Goal: Task Accomplishment & Management: Manage account settings

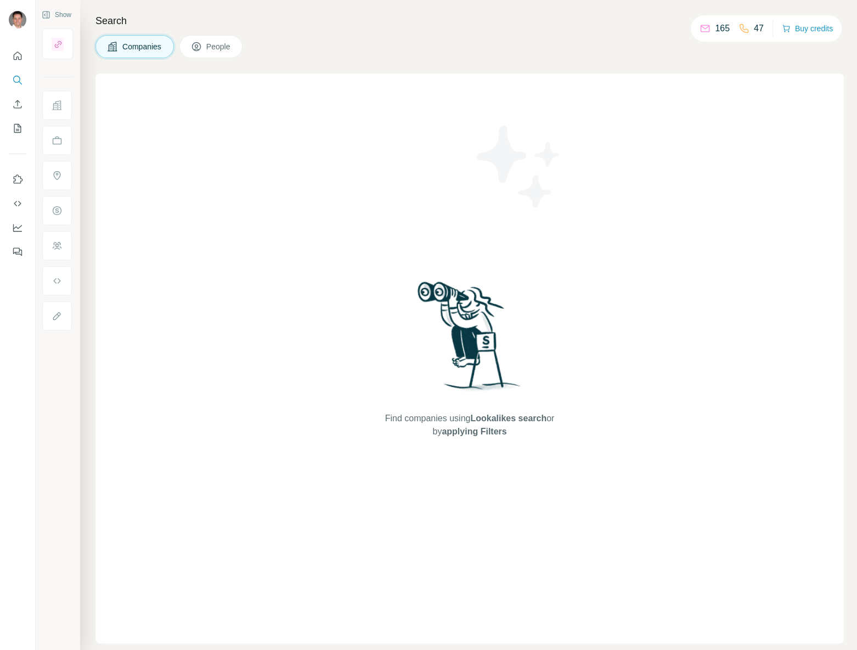
click at [294, 323] on div "Find companies using Lookalikes search or by applying Filters" at bounding box center [470, 359] width 749 height 570
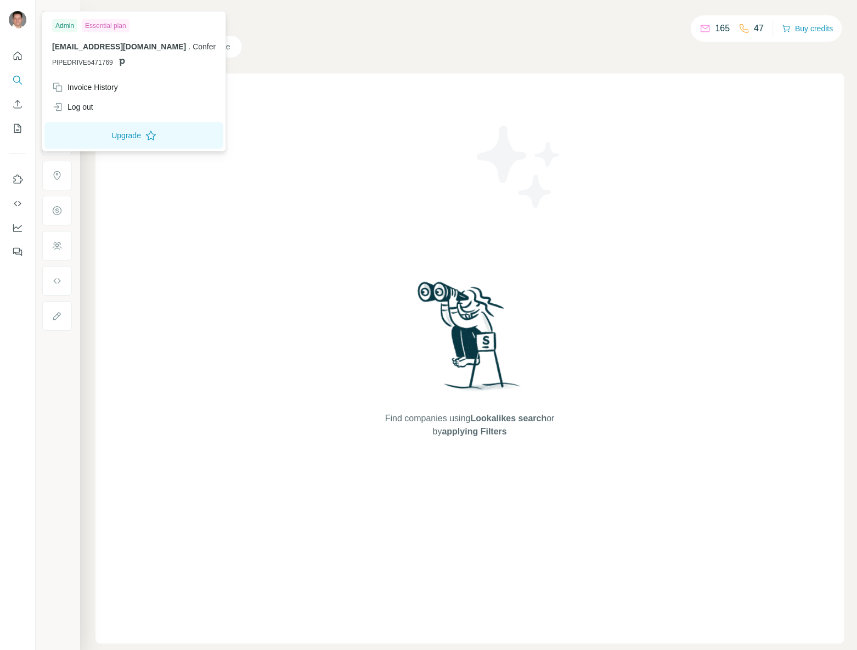
click at [18, 21] on img at bounding box center [18, 20] width 18 height 18
click at [14, 16] on img at bounding box center [18, 20] width 18 height 18
click at [701, 260] on div "Find companies using Lookalikes search or by applying Filters" at bounding box center [470, 359] width 749 height 570
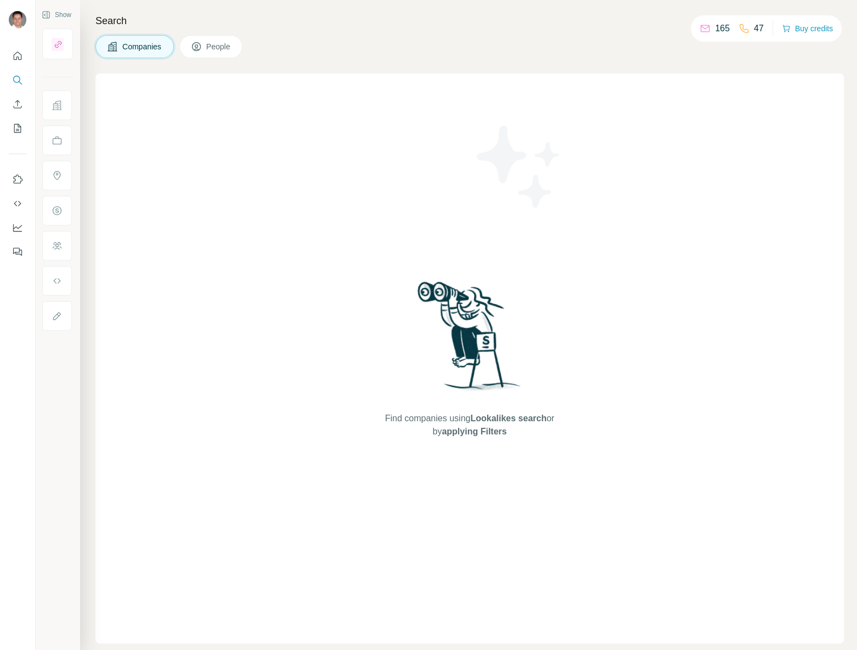
click at [716, 27] on p "165" at bounding box center [722, 28] width 15 height 13
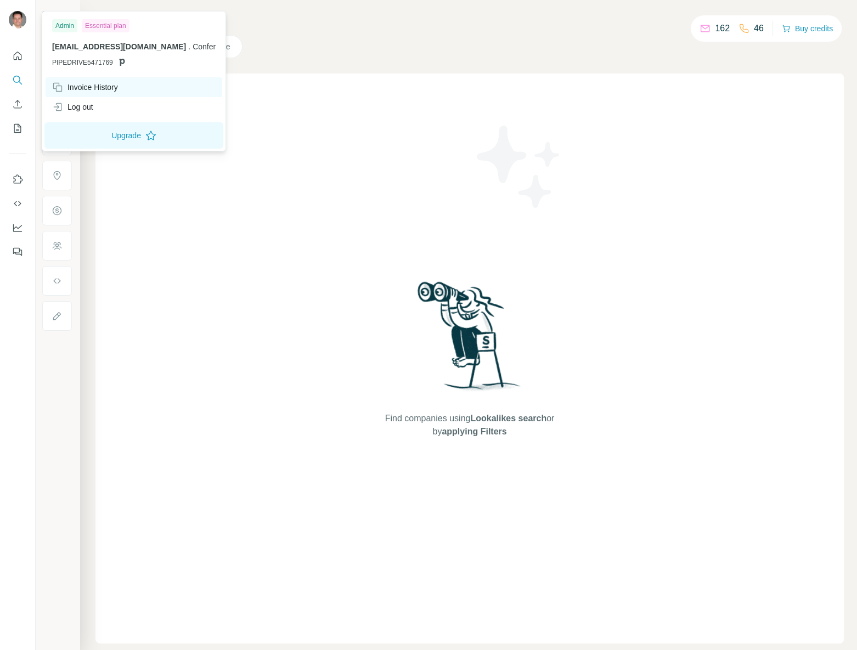
click at [94, 83] on div "Invoice History" at bounding box center [85, 87] width 66 height 11
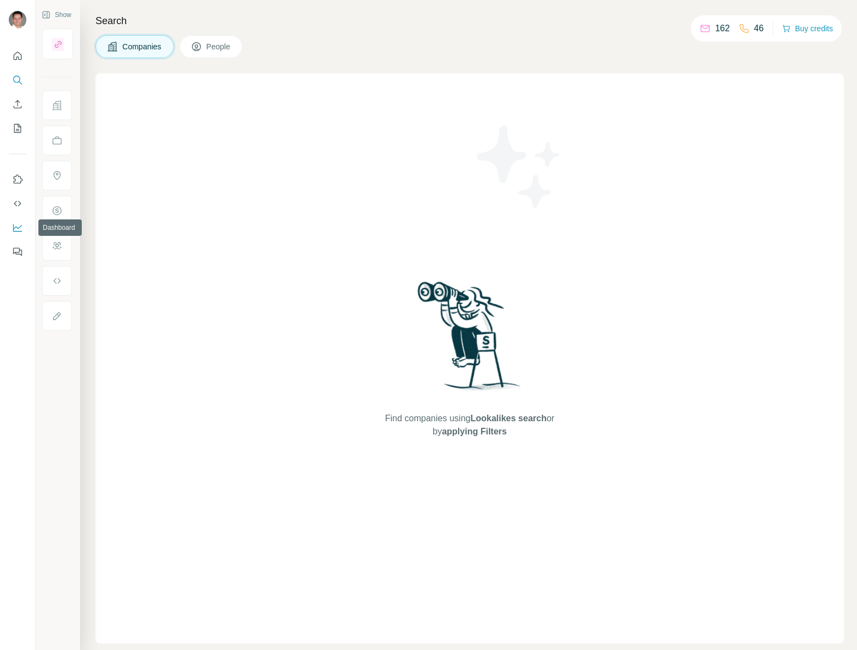
click at [16, 222] on icon "Dashboard" at bounding box center [17, 227] width 11 height 11
